Goal: Task Accomplishment & Management: Manage account settings

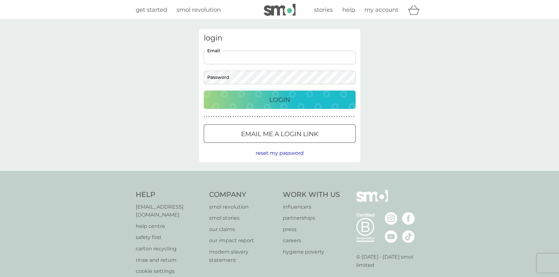
click at [259, 58] on input "Email" at bounding box center [280, 58] width 152 height 14
type input "davidsonke@hotmail.co.uk"
click at [296, 100] on div "Login" at bounding box center [279, 100] width 139 height 10
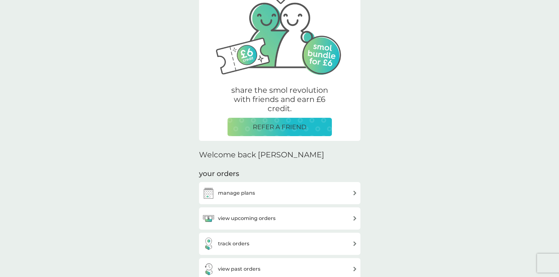
scroll to position [63, 0]
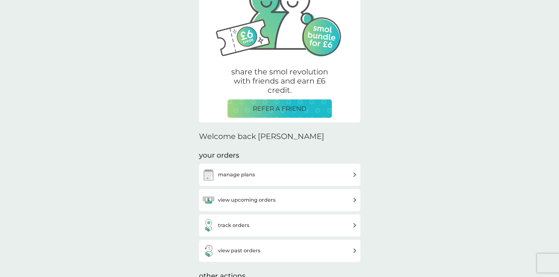
drag, startPoint x: 237, startPoint y: 201, endPoint x: 422, endPoint y: 207, distance: 185.4
click at [237, 201] on h3 "view upcoming orders" at bounding box center [247, 200] width 58 height 8
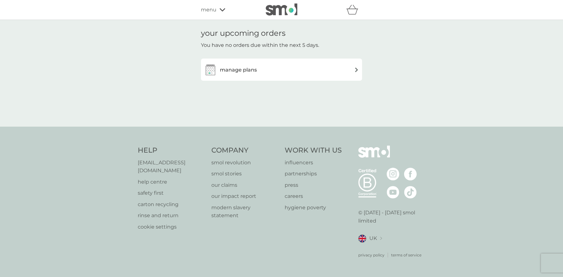
click at [239, 66] on h3 "manage plans" at bounding box center [238, 70] width 37 height 8
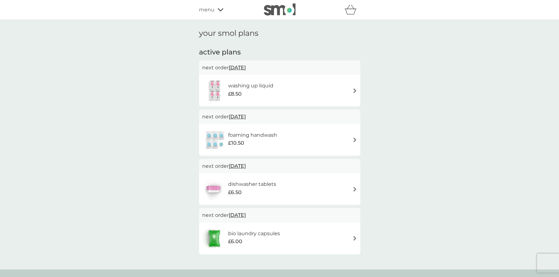
click at [352, 87] on div "washing up liquid £8.50" at bounding box center [279, 90] width 155 height 22
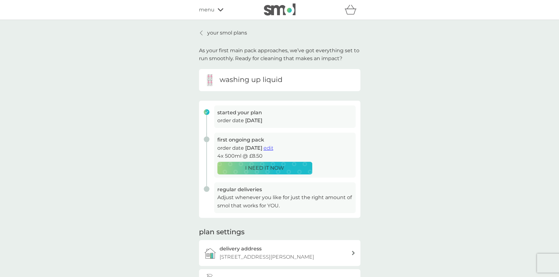
click at [269, 202] on p "Adjust whenever you like for just the right amount of smol that works for YOU." at bounding box center [284, 201] width 135 height 16
click at [200, 32] on icon at bounding box center [201, 33] width 2 height 4
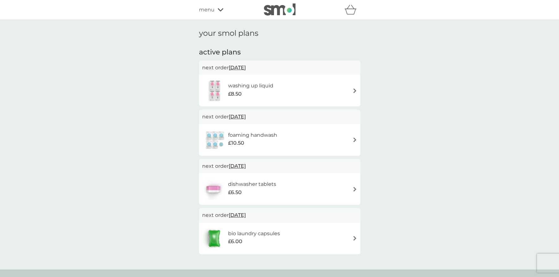
click at [284, 139] on div "foaming handwash £10.50" at bounding box center [279, 140] width 155 height 22
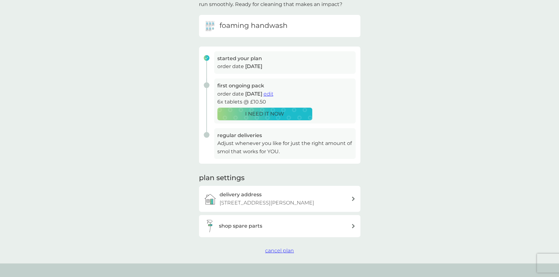
scroll to position [63, 0]
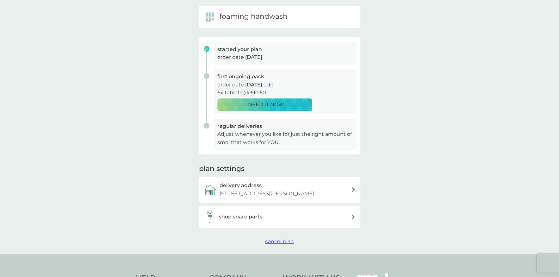
click at [284, 241] on span "cancel plan" at bounding box center [279, 241] width 29 height 6
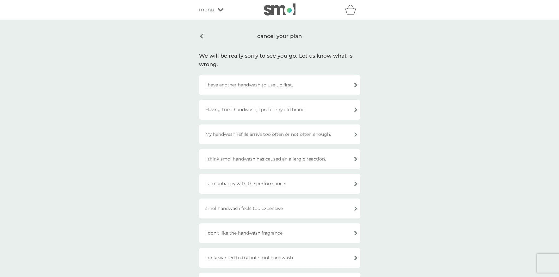
click at [291, 110] on div "Having tried handwash, I prefer my old brand." at bounding box center [279, 110] width 161 height 20
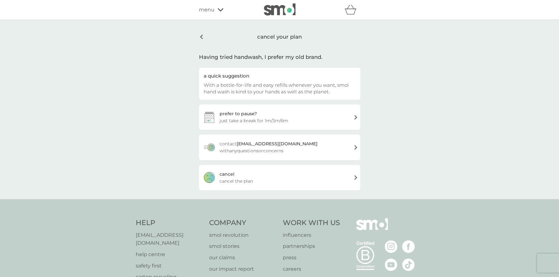
click at [300, 177] on div "[PERSON_NAME] the plan" at bounding box center [279, 177] width 161 height 25
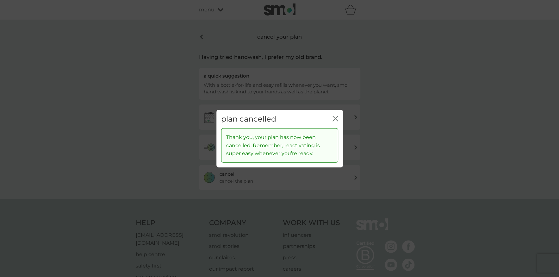
click at [335, 117] on icon "close" at bounding box center [335, 118] width 6 height 6
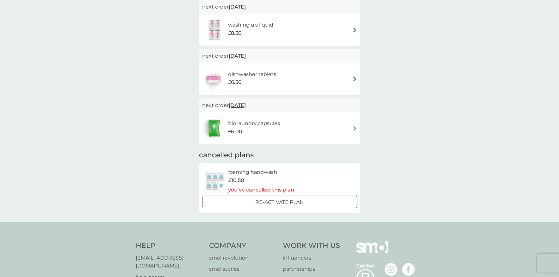
scroll to position [63, 0]
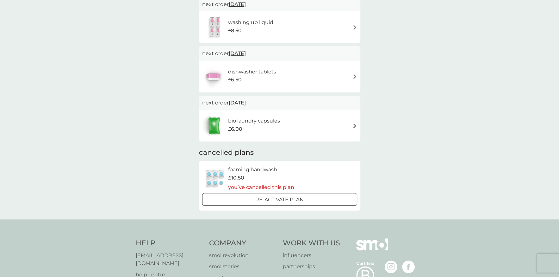
click at [303, 123] on div "bio laundry capsules £6.00" at bounding box center [279, 125] width 155 height 22
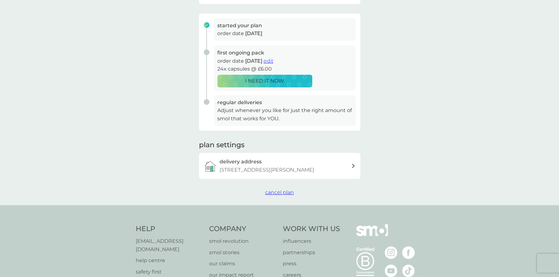
scroll to position [95, 0]
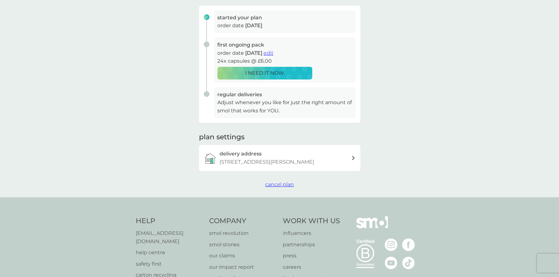
click at [273, 183] on span "cancel plan" at bounding box center [279, 184] width 29 height 6
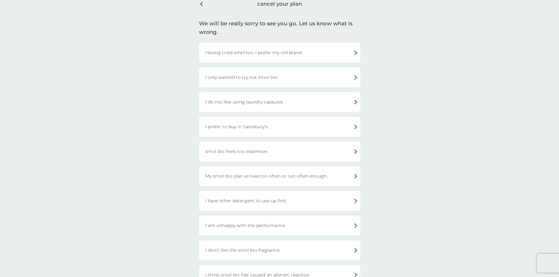
scroll to position [32, 0]
click at [292, 75] on div "I only wanted to try out smol bio." at bounding box center [279, 78] width 161 height 20
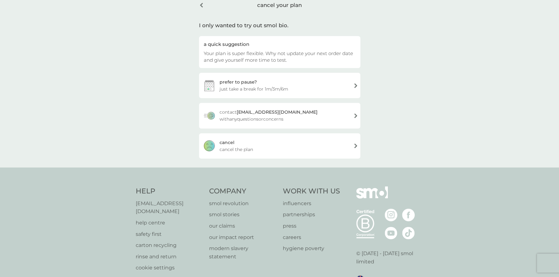
click at [272, 147] on div "[PERSON_NAME] the plan" at bounding box center [279, 145] width 161 height 25
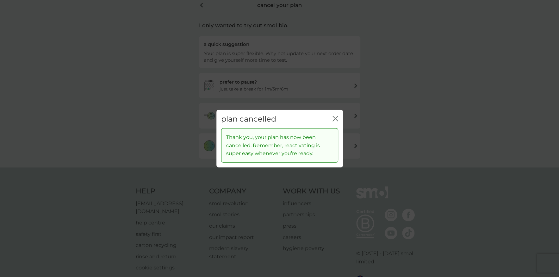
click at [332, 117] on icon "close" at bounding box center [335, 118] width 6 height 6
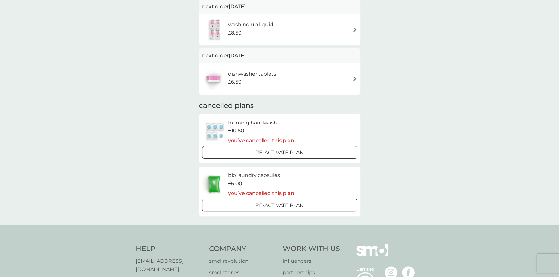
scroll to position [63, 0]
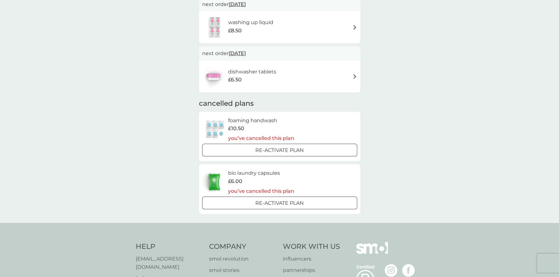
click at [271, 71] on h6 "dishwasher tablets" at bounding box center [252, 72] width 48 height 8
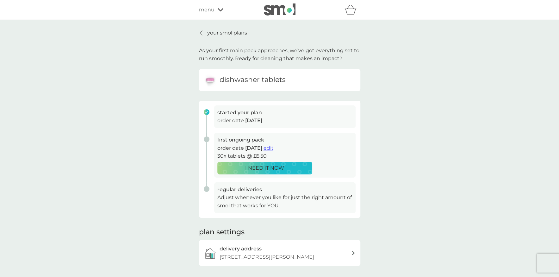
drag, startPoint x: 199, startPoint y: 33, endPoint x: 220, endPoint y: 46, distance: 25.4
click at [199, 33] on link "your smol plans" at bounding box center [223, 33] width 48 height 8
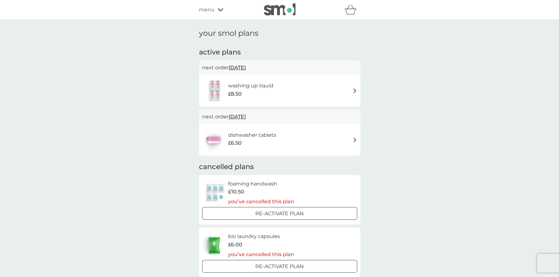
click at [286, 90] on div "washing up liquid £8.50" at bounding box center [279, 90] width 155 height 22
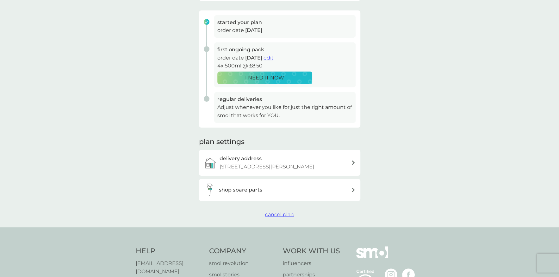
scroll to position [95, 0]
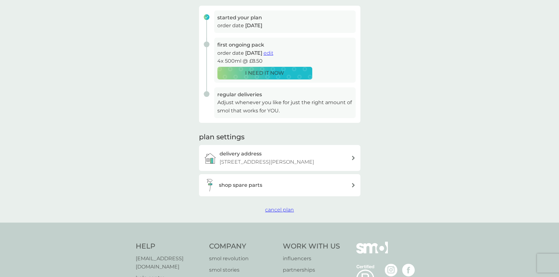
click at [271, 209] on span "cancel plan" at bounding box center [279, 209] width 29 height 6
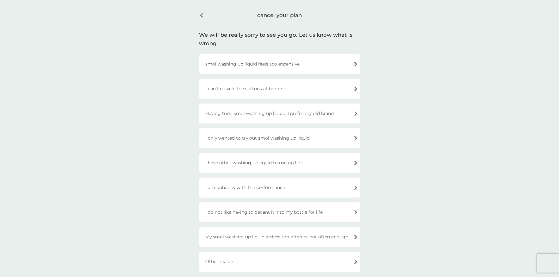
scroll to position [32, 0]
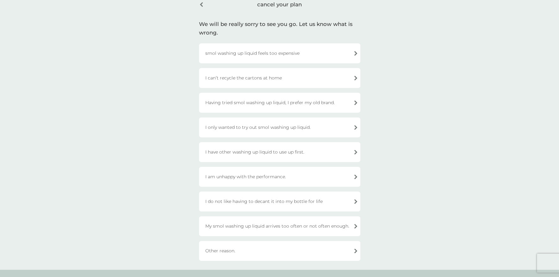
click at [224, 252] on div "Other reason." at bounding box center [279, 251] width 161 height 20
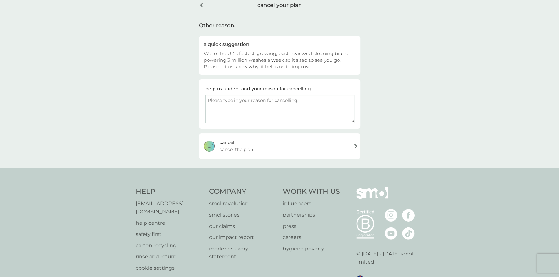
click at [221, 101] on textarea at bounding box center [279, 109] width 149 height 28
click at [243, 106] on textarea "It feels more eco-friendly to use my local refil shop, rather than having carto…" at bounding box center [279, 109] width 149 height 28
click at [305, 99] on textarea "It feels more eco-friendly to use my local refil shop, rather than having carto…" at bounding box center [279, 109] width 149 height 28
type textarea "It feels more eco-friendly to use my local refill shop, rather than having cart…"
click at [273, 143] on div "[PERSON_NAME] the plan" at bounding box center [279, 145] width 161 height 25
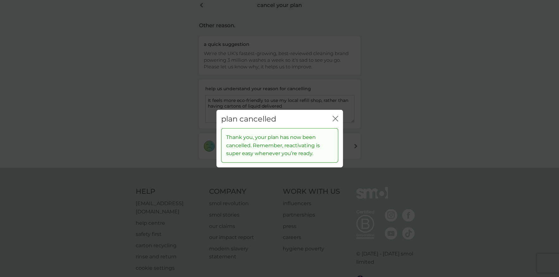
click at [335, 121] on button "close" at bounding box center [335, 118] width 6 height 7
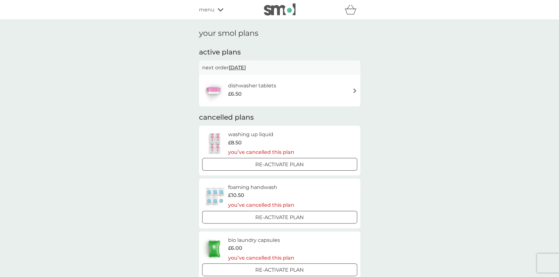
click at [272, 91] on div "£6.50" at bounding box center [252, 94] width 48 height 8
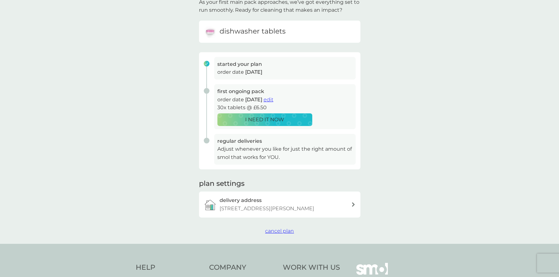
scroll to position [126, 0]
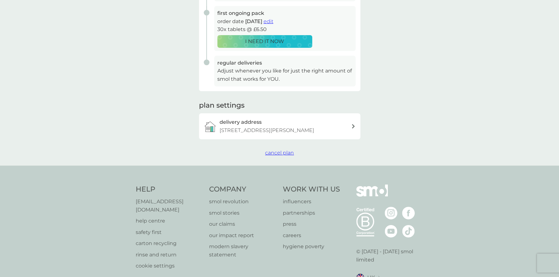
drag, startPoint x: 274, startPoint y: 153, endPoint x: 435, endPoint y: 146, distance: 161.1
click at [274, 153] on span "cancel plan" at bounding box center [279, 153] width 29 height 6
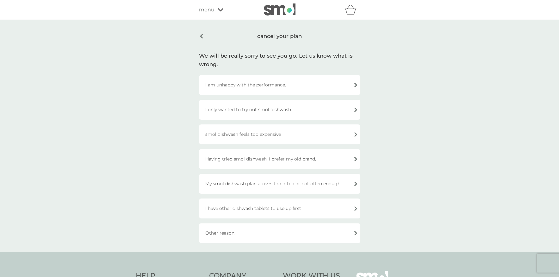
click at [302, 109] on div "I only wanted to try out smol dishwash." at bounding box center [279, 110] width 161 height 20
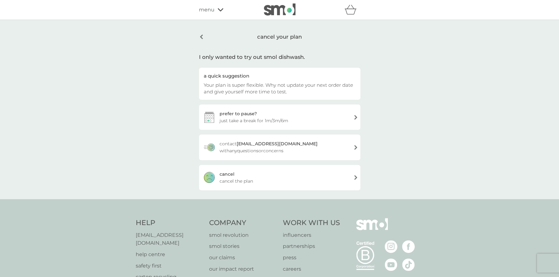
click at [244, 182] on span "cancel the plan" at bounding box center [236, 180] width 34 height 7
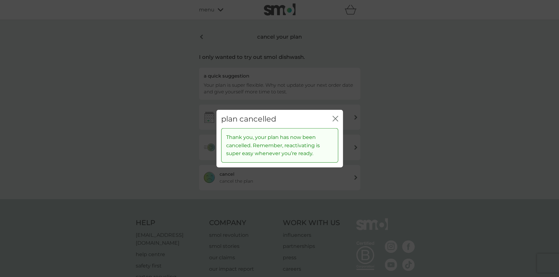
click at [333, 118] on icon "close" at bounding box center [335, 118] width 6 height 6
